Goal: Find specific page/section: Find specific page/section

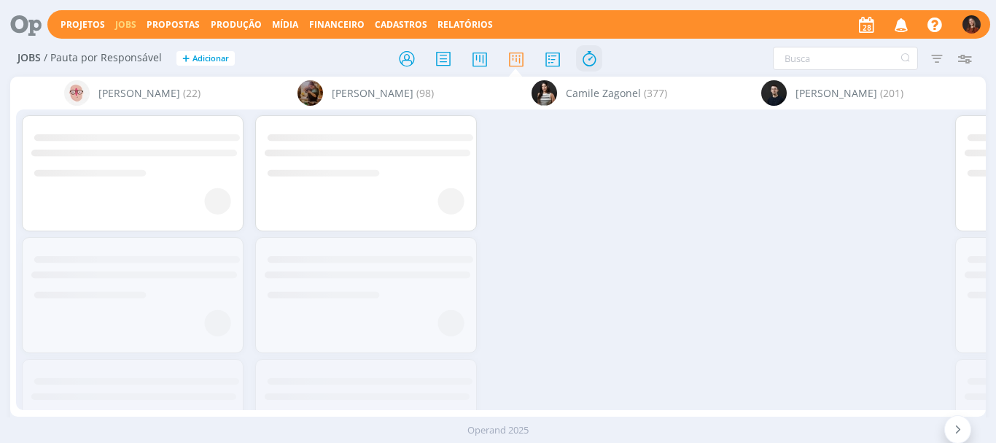
click at [584, 63] on icon at bounding box center [589, 58] width 26 height 28
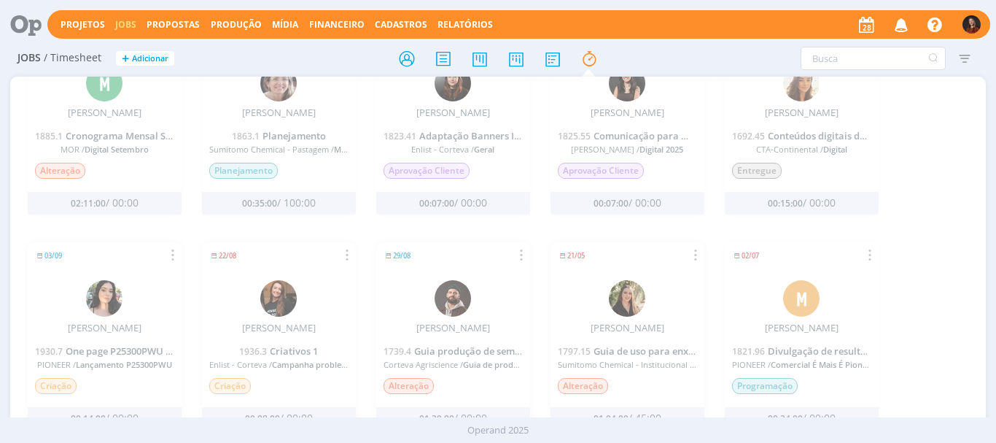
scroll to position [1136, 0]
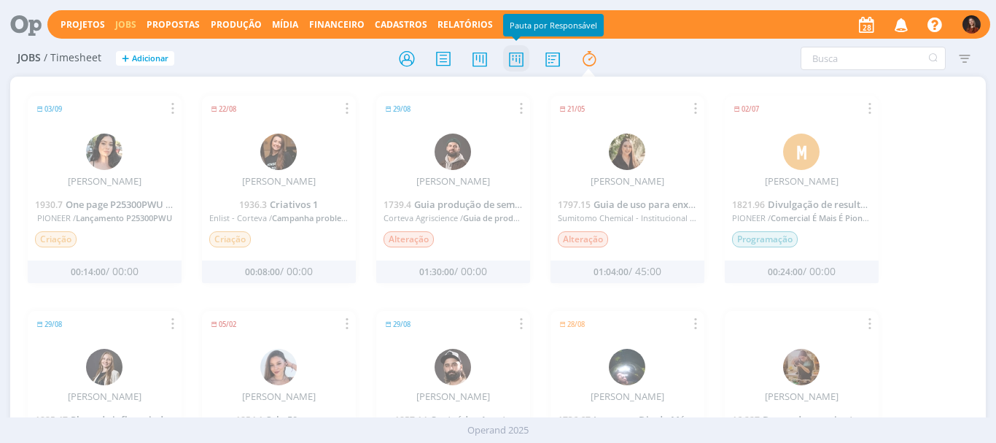
click at [526, 71] on icon at bounding box center [516, 58] width 26 height 28
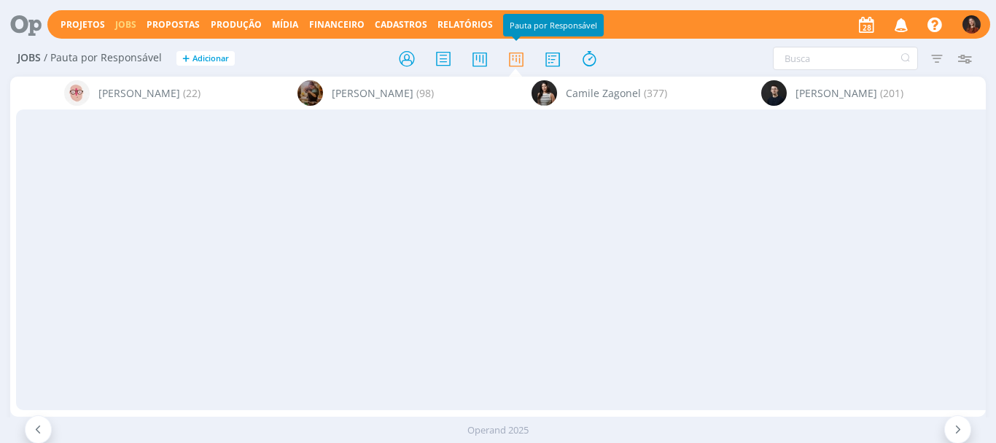
scroll to position [0, 2242]
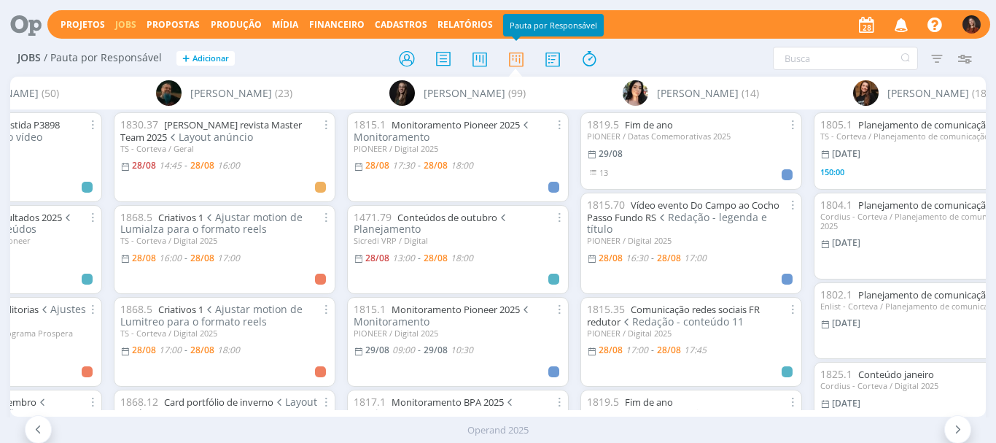
click at [341, 63] on div at bounding box center [497, 58] width 325 height 26
click at [739, 61] on div "Filtrar Filtrar [GEOGRAPHIC_DATA] Tipo Jobs e Tarefas Data Personalizado a Situ…" at bounding box center [823, 58] width 311 height 23
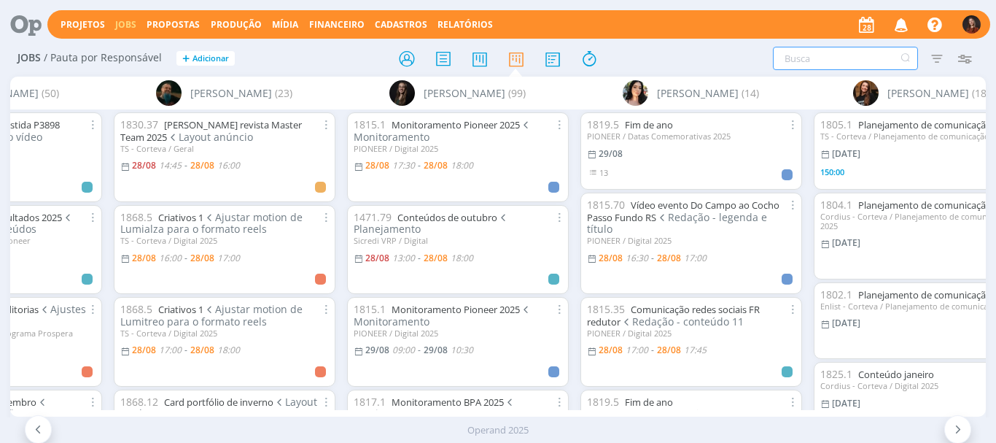
click at [813, 58] on input "text" at bounding box center [845, 58] width 145 height 23
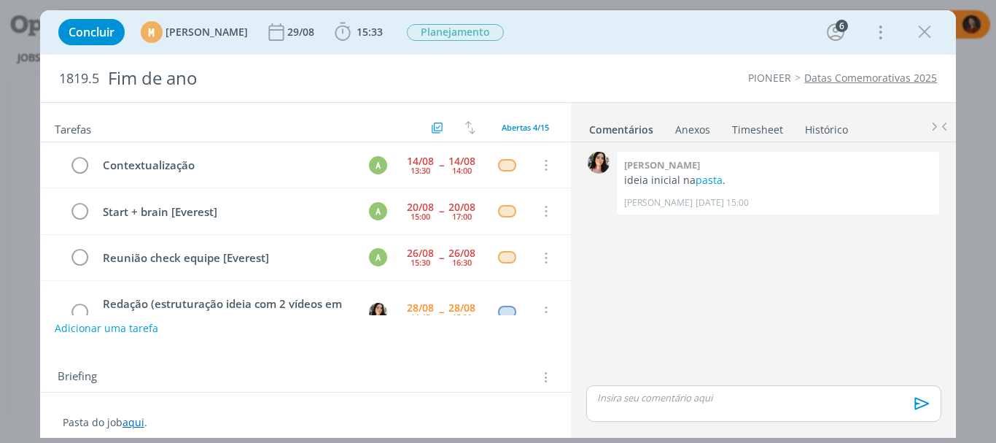
scroll to position [85, 0]
